Goal: Transaction & Acquisition: Download file/media

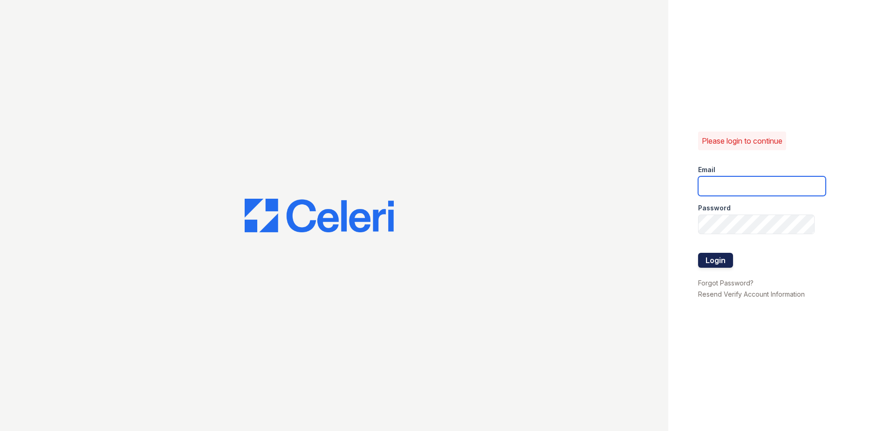
type input "[EMAIL_ADDRESS][DOMAIN_NAME]"
click at [701, 260] on button "Login" at bounding box center [715, 260] width 35 height 15
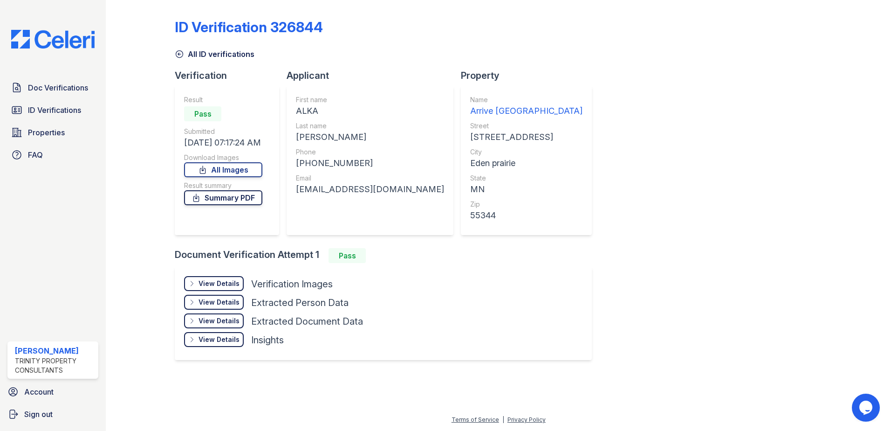
click at [212, 203] on link "Summary PDF" at bounding box center [223, 197] width 78 height 15
click at [229, 197] on link "Summary PDF" at bounding box center [223, 197] width 78 height 15
click at [229, 168] on link "All Images" at bounding box center [223, 169] width 78 height 15
